Goal: Check status: Check status

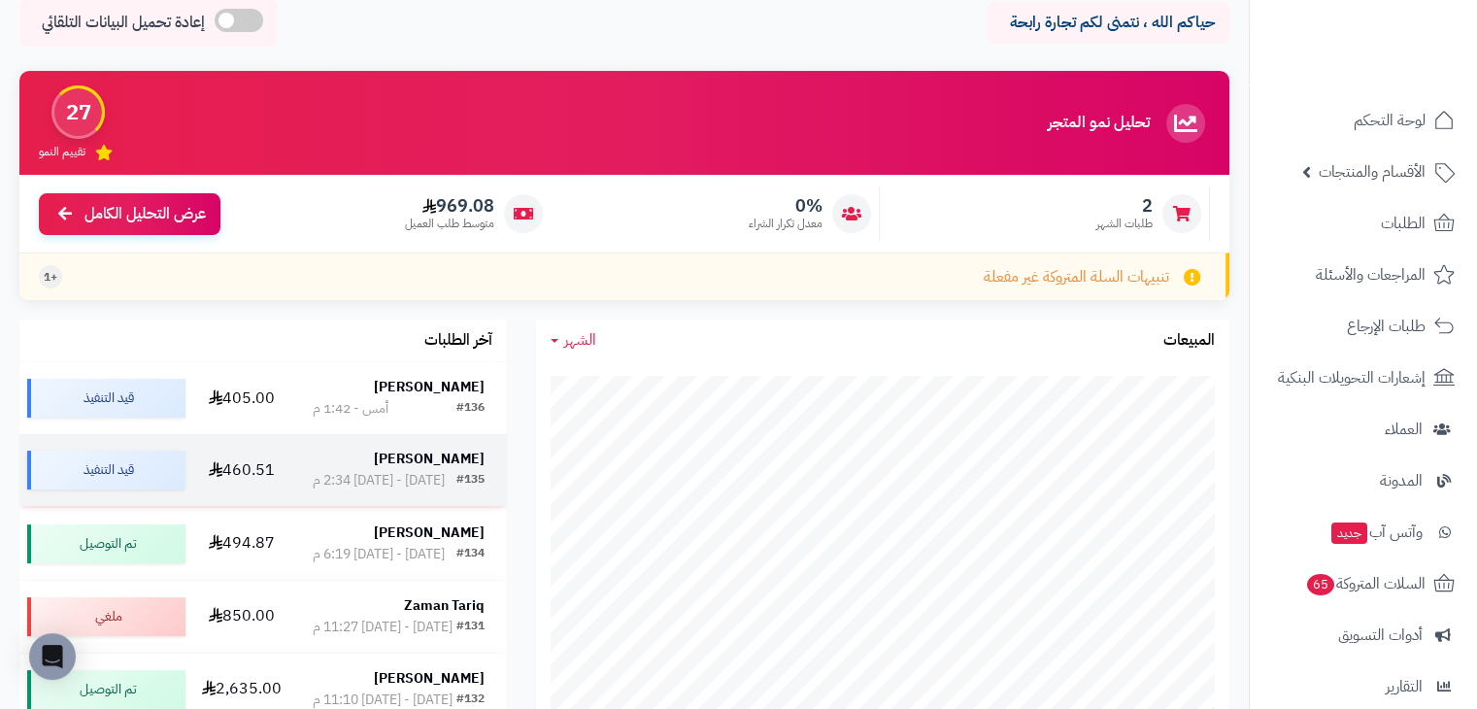
scroll to position [89, 0]
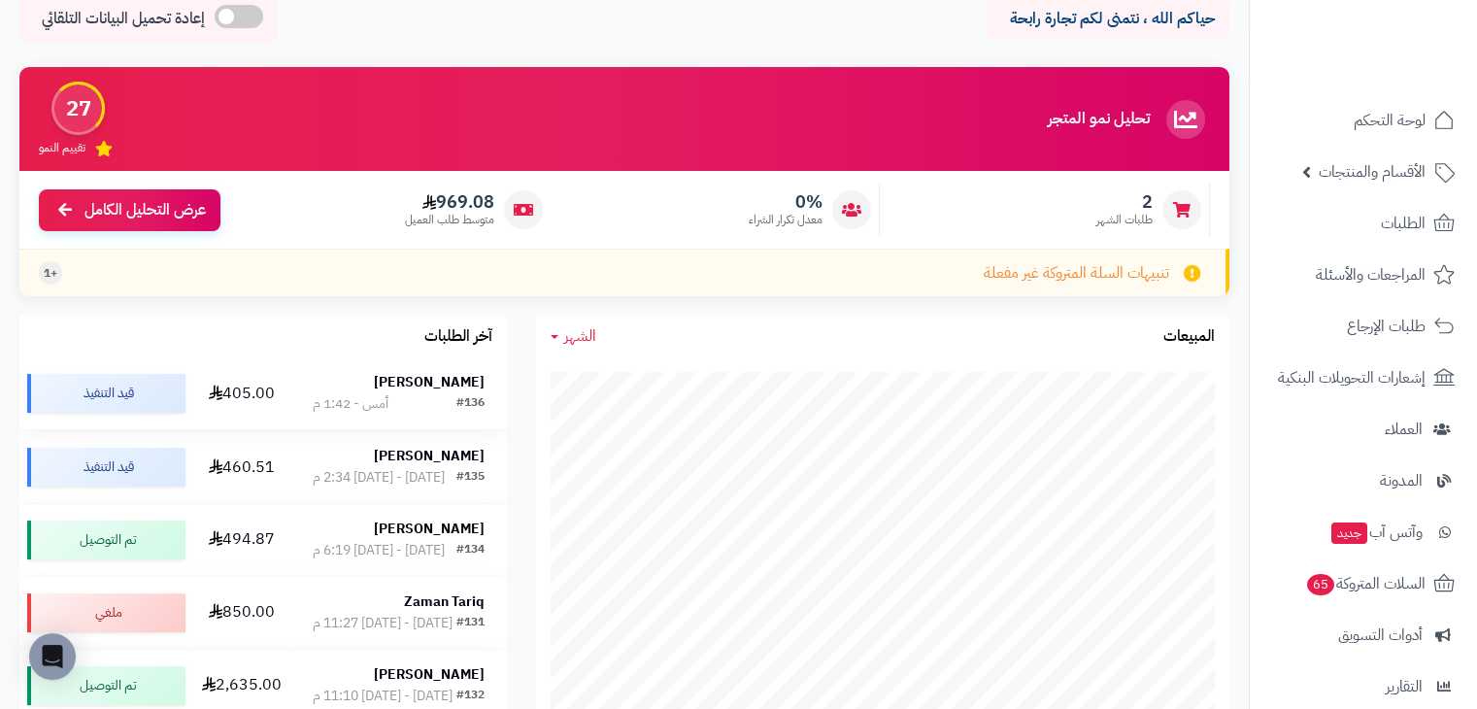
click at [392, 367] on td "عبدالله الزبيدي #136 أمس - 1:42 م" at bounding box center [398, 393] width 217 height 72
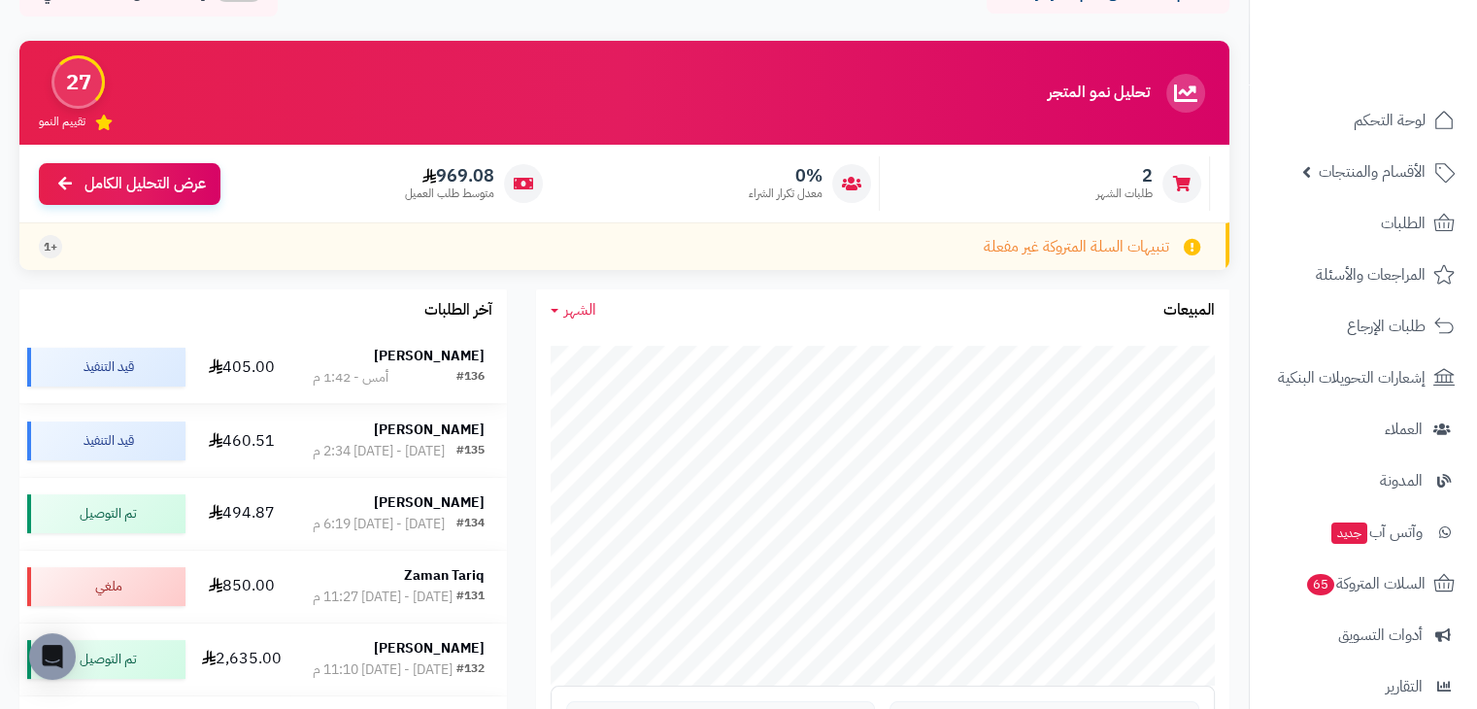
scroll to position [117, 0]
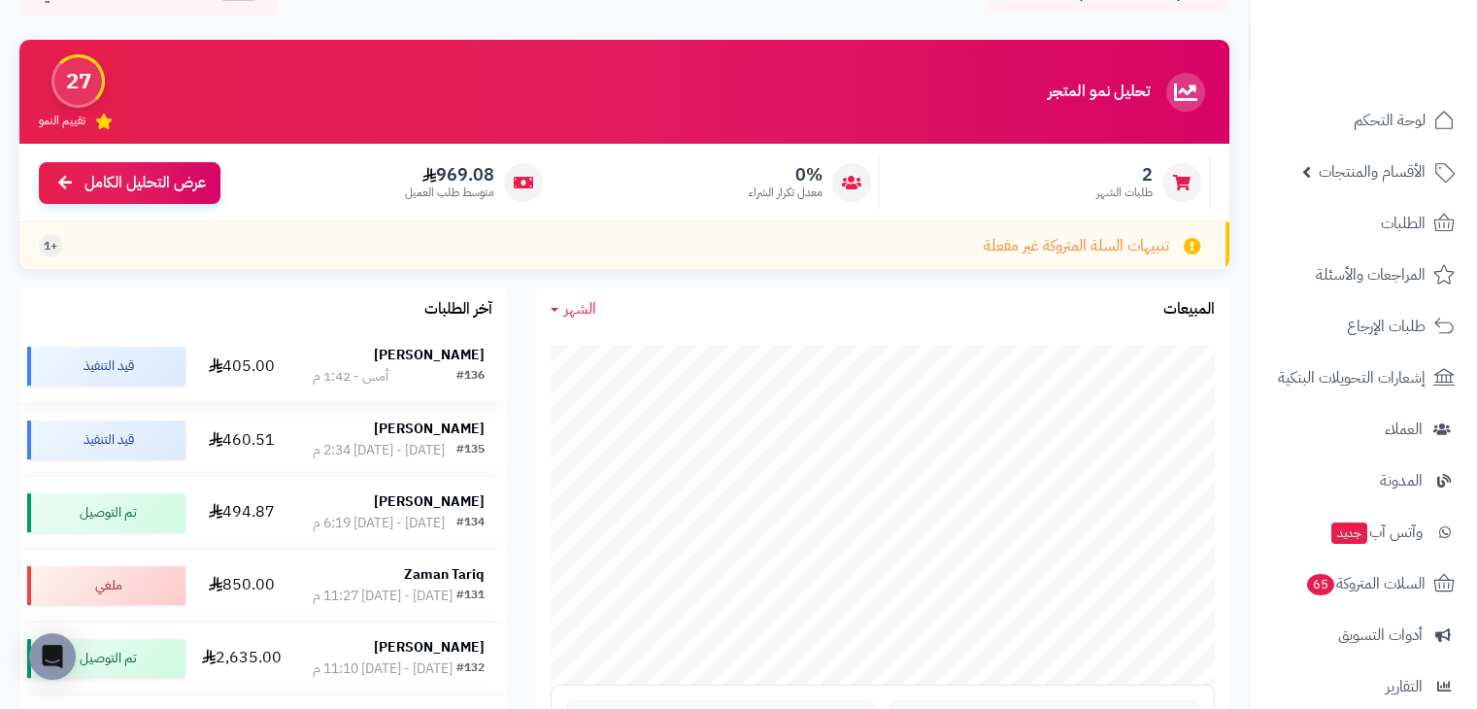
click at [399, 374] on div "#136 أمس - 1:42 م" at bounding box center [399, 376] width 172 height 19
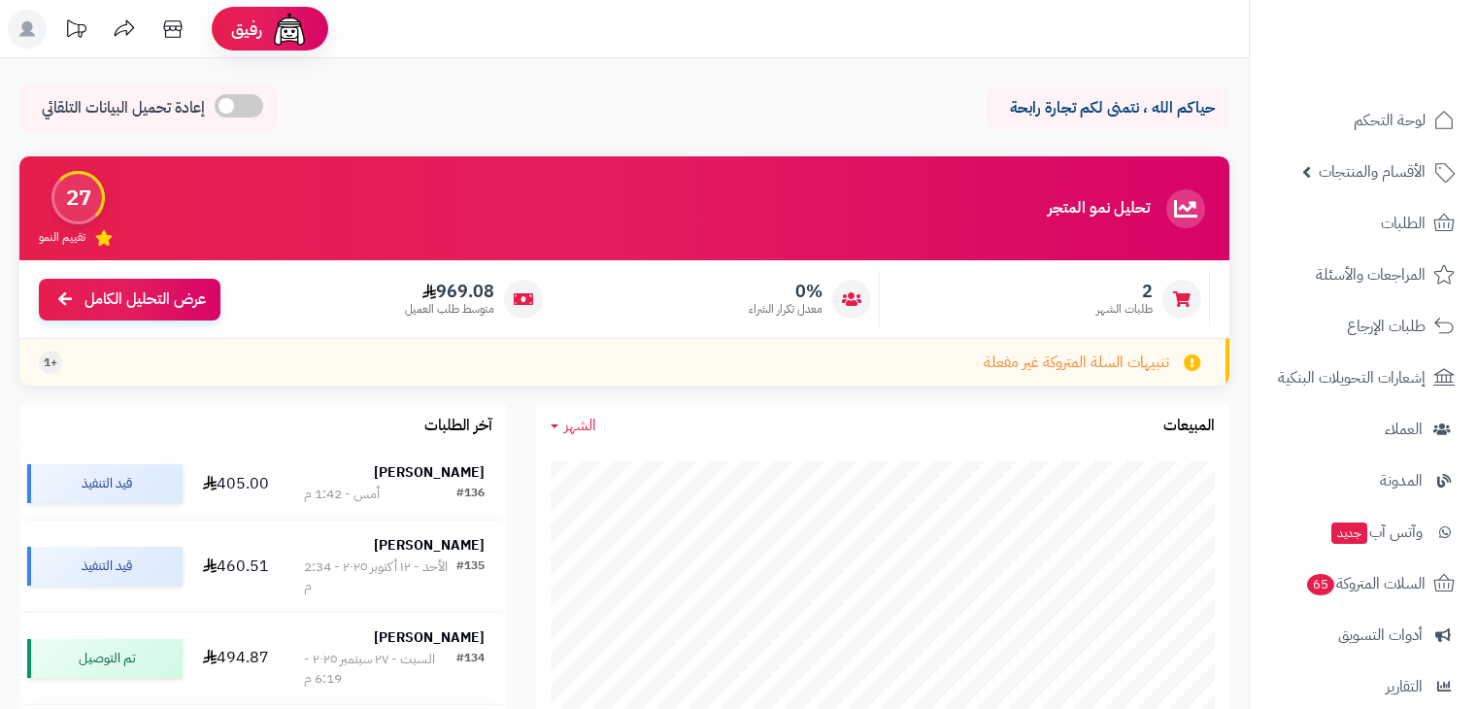
scroll to position [117, 0]
